Goal: Register for event/course

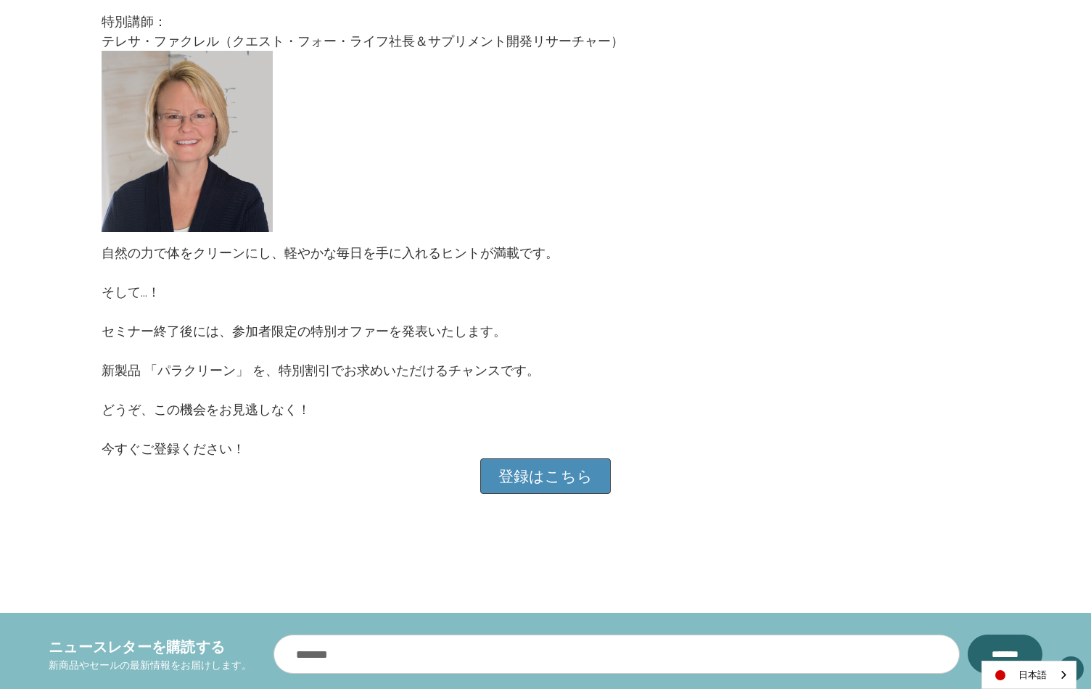
scroll to position [1305, 0]
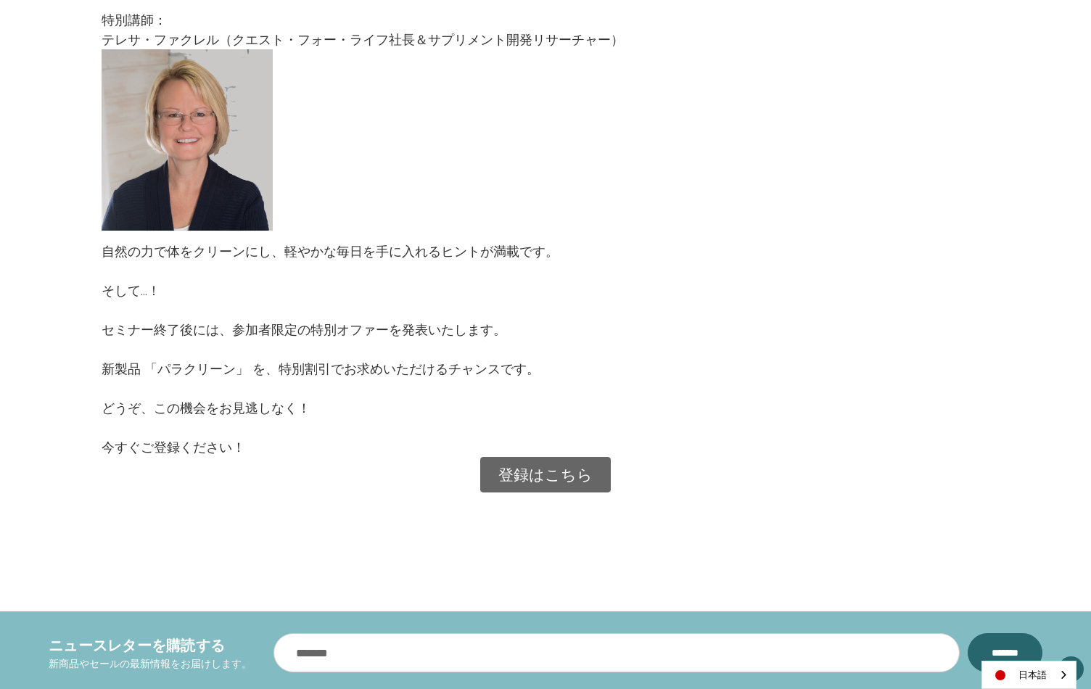
click at [546, 471] on link "登録はこちら" at bounding box center [545, 475] width 131 height 36
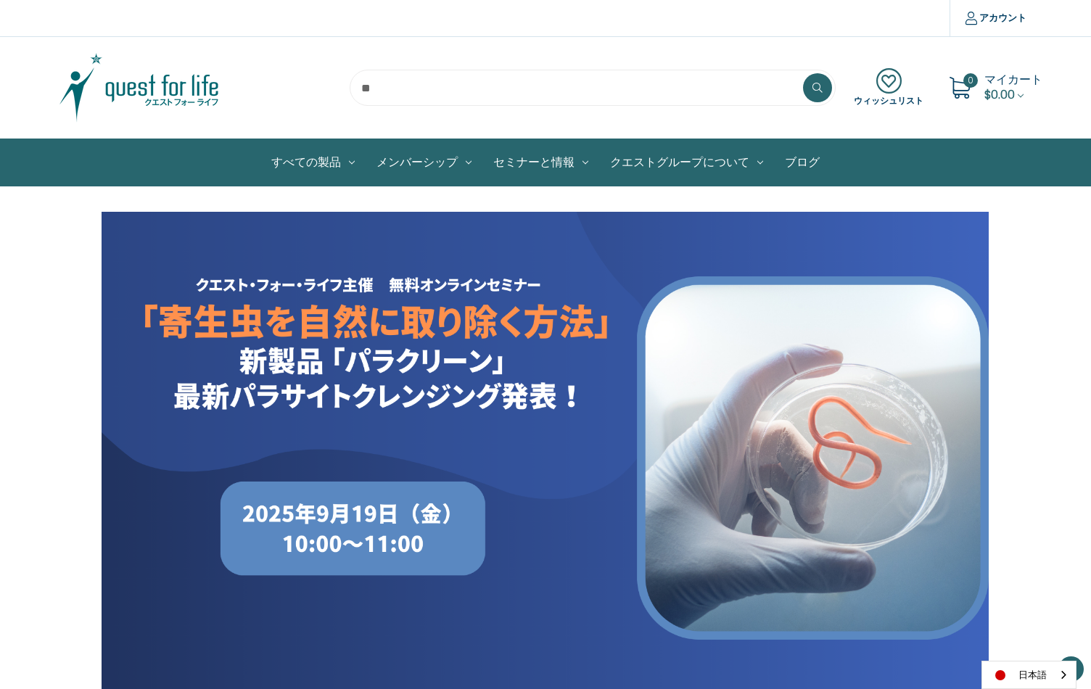
scroll to position [1305, 0]
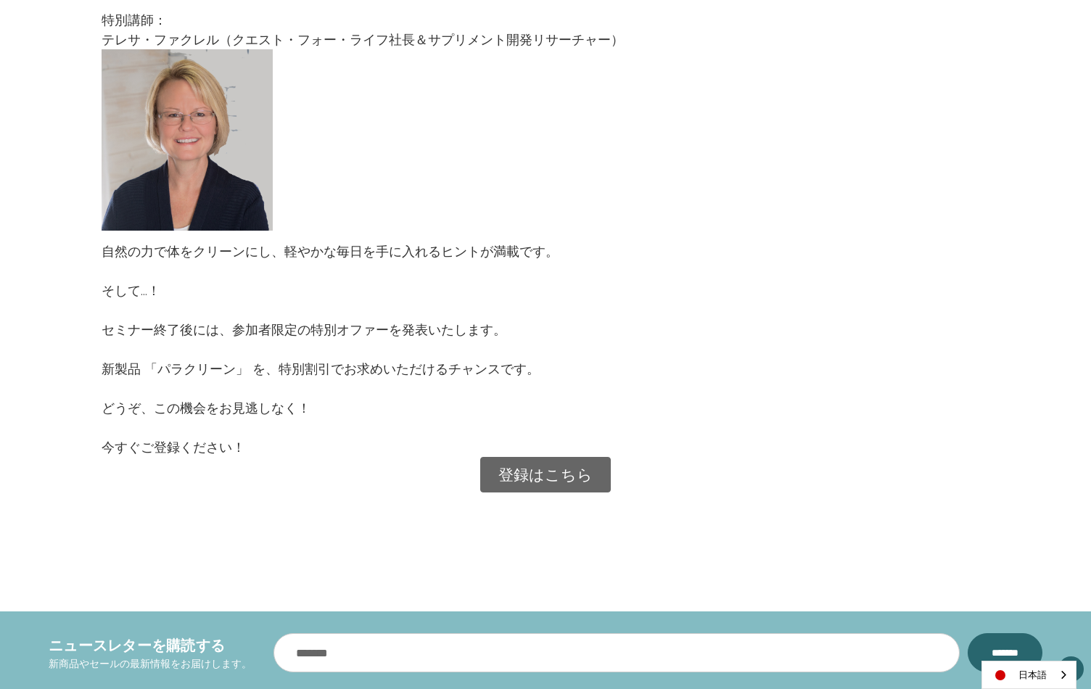
click at [573, 477] on link "登録はこちら" at bounding box center [545, 475] width 131 height 36
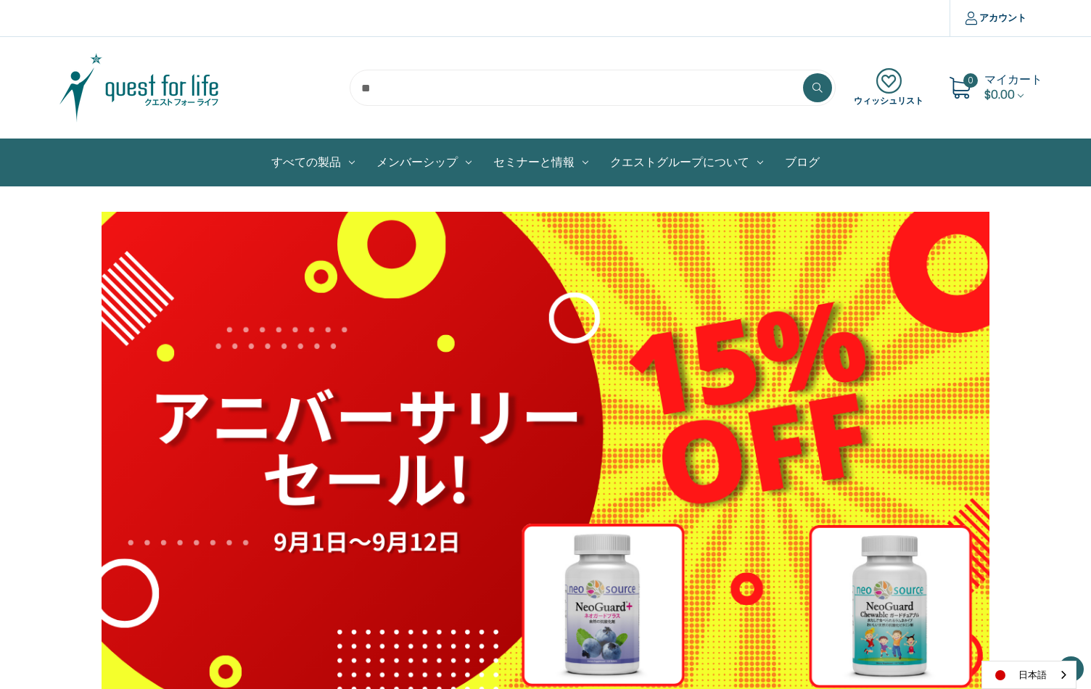
scroll to position [716, 0]
